Goal: Navigation & Orientation: Find specific page/section

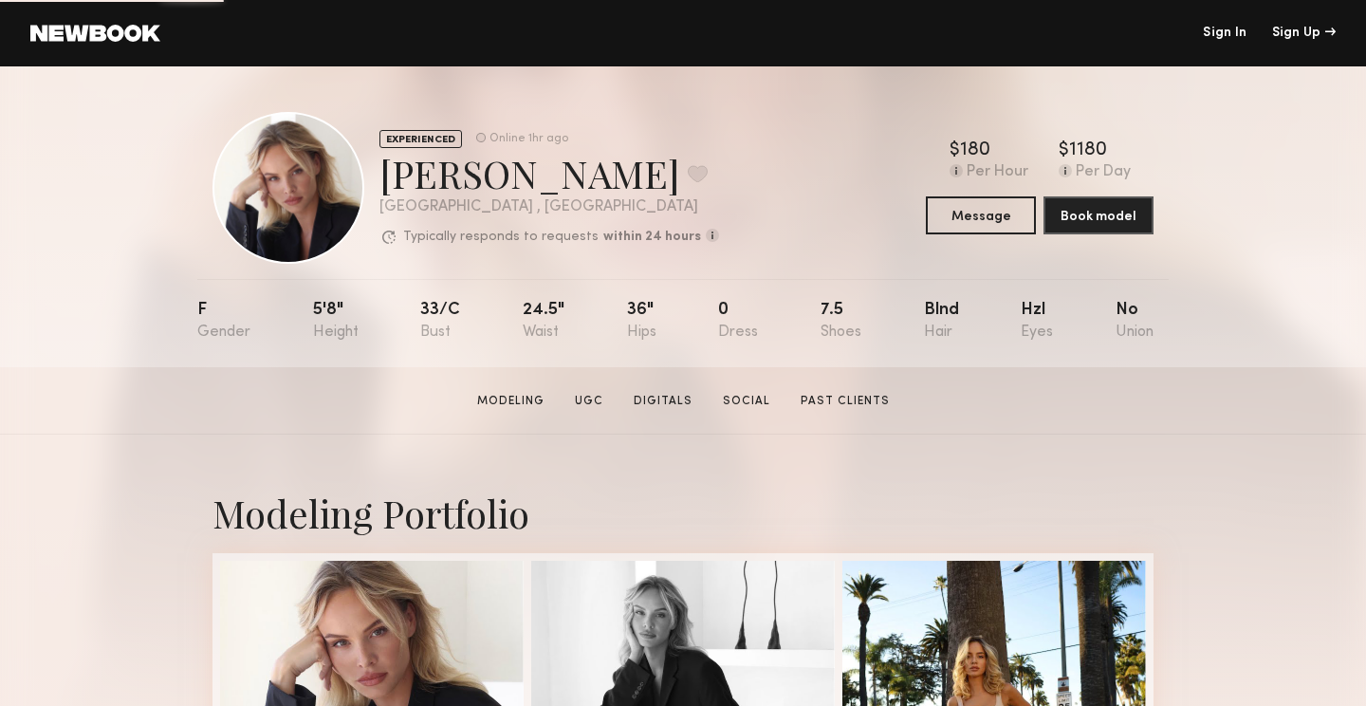
click at [285, 196] on div at bounding box center [288, 188] width 152 height 152
click at [90, 30] on link at bounding box center [95, 33] width 130 height 17
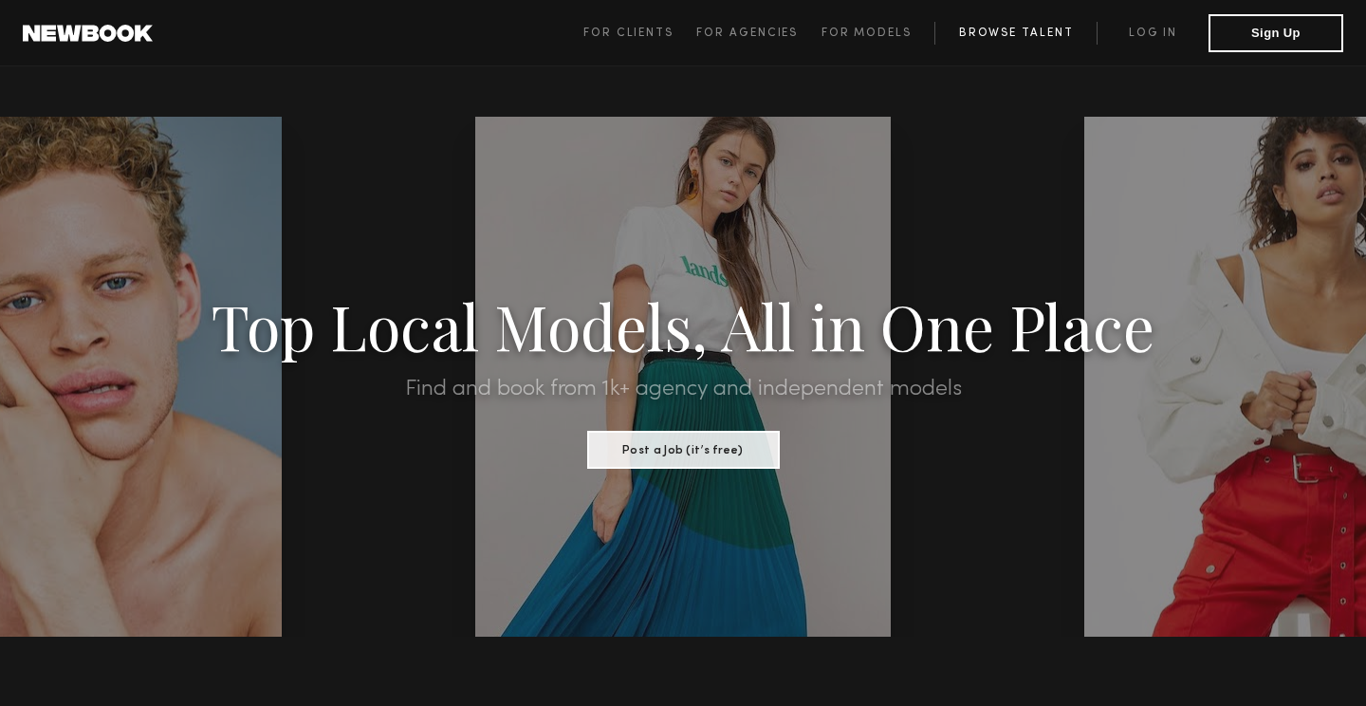
click at [1016, 28] on link "Browse Talent" at bounding box center [1015, 33] width 162 height 23
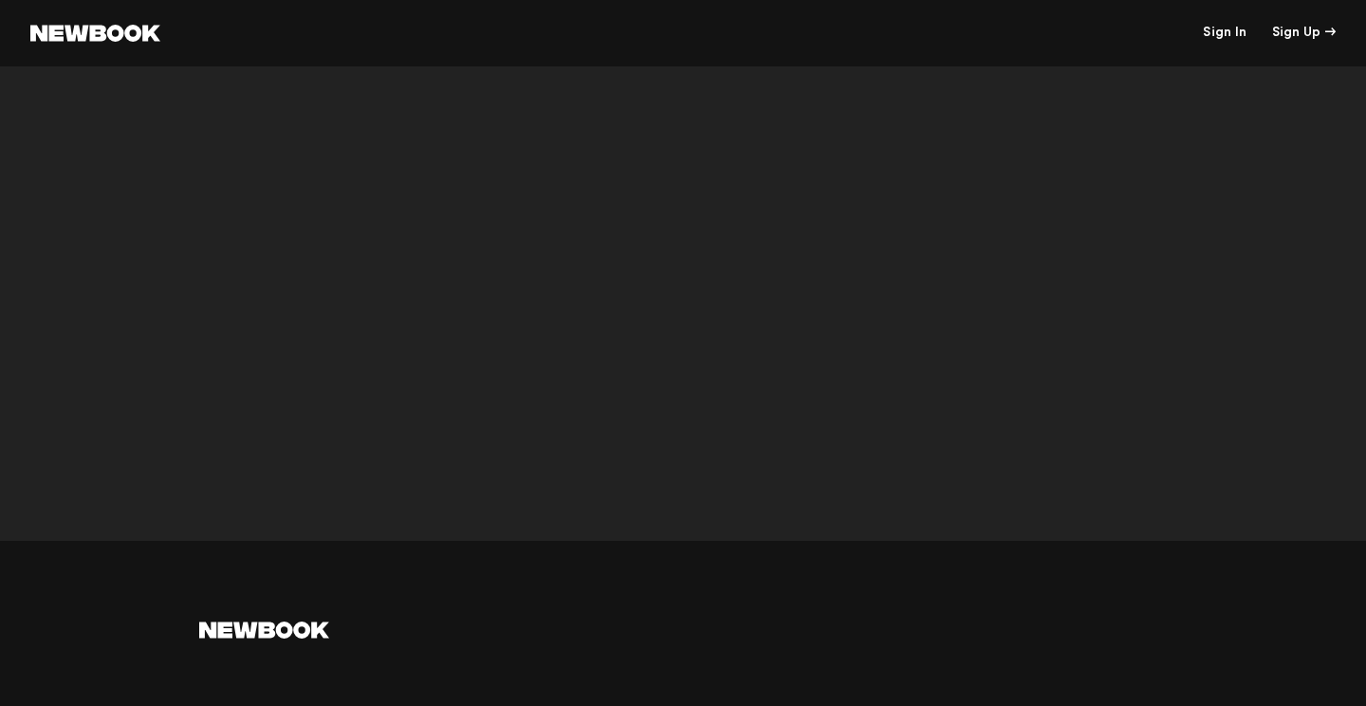
scroll to position [6012, 0]
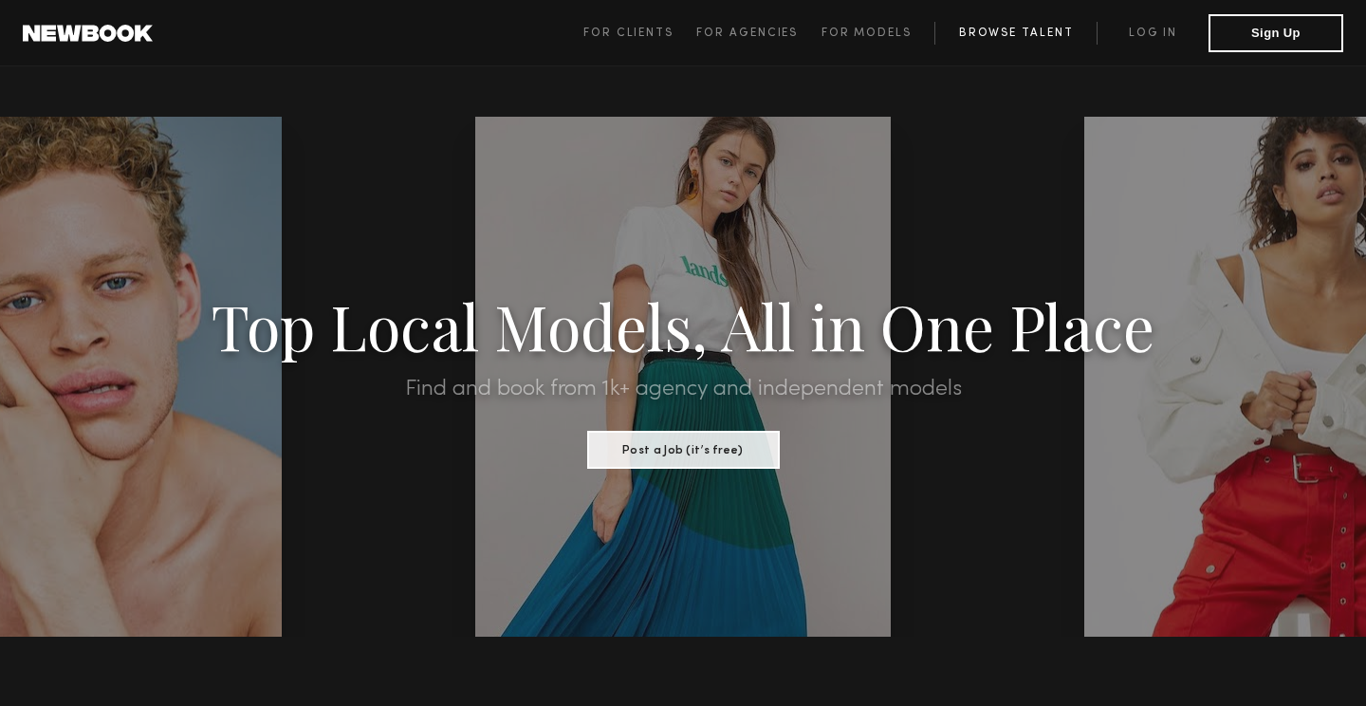
click at [1019, 39] on link "Browse Talent" at bounding box center [1015, 33] width 162 height 23
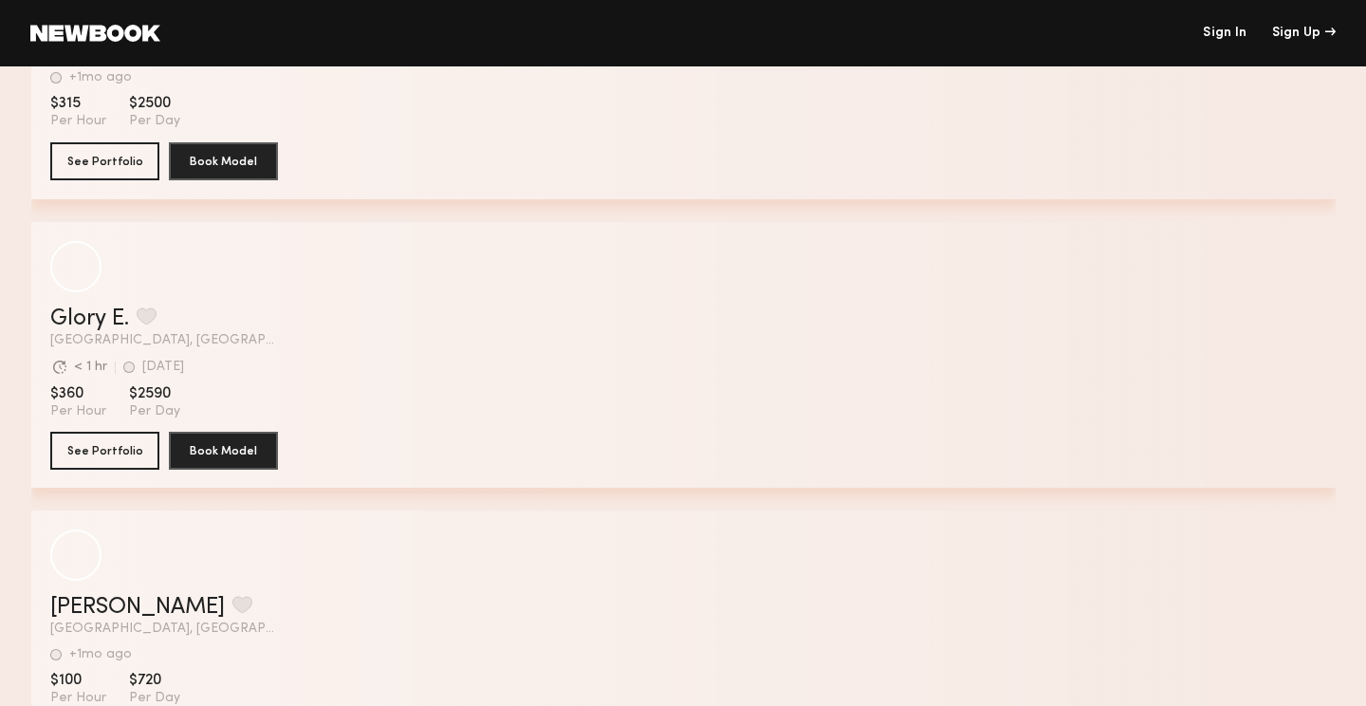
scroll to position [6199, 0]
